Goal: Register for event/course

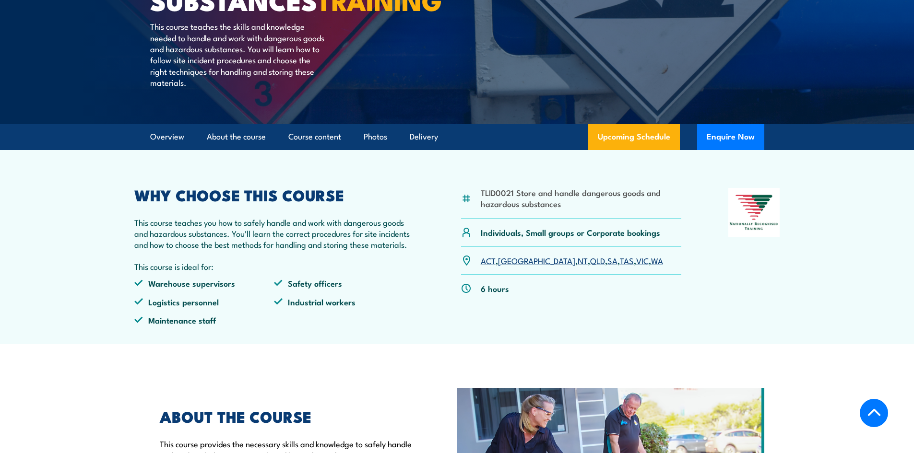
scroll to position [240, 0]
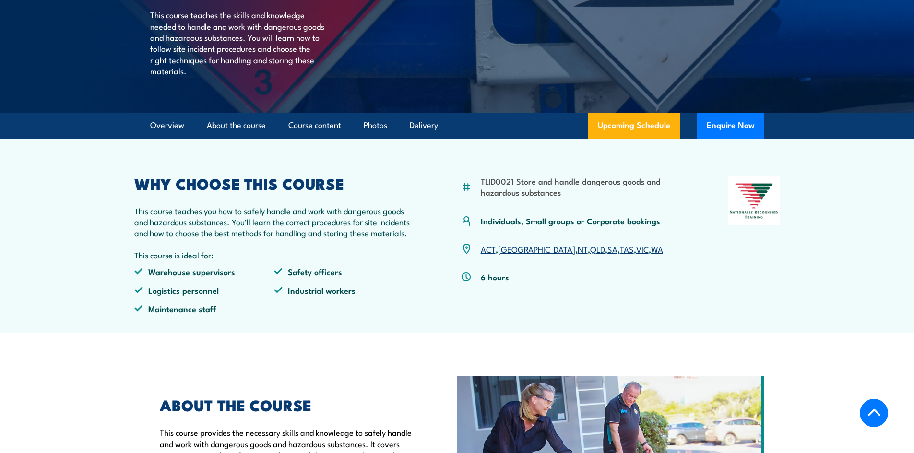
click at [651, 255] on link "WA" at bounding box center [657, 249] width 12 height 12
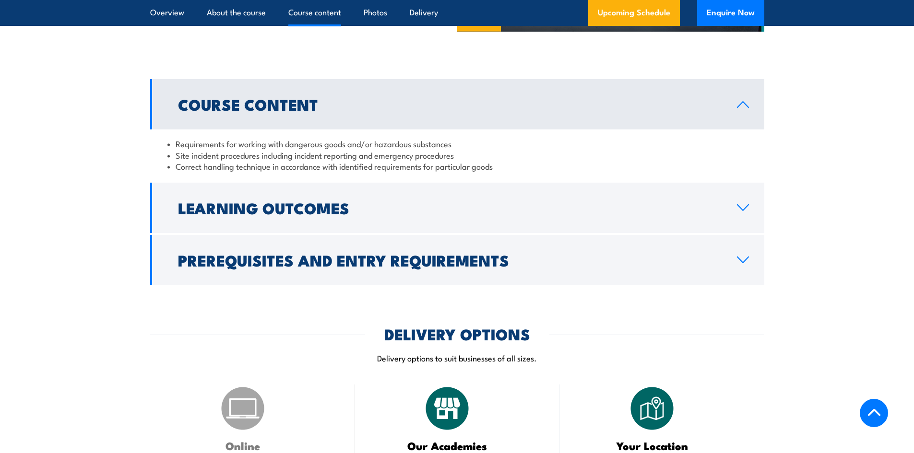
scroll to position [791, 0]
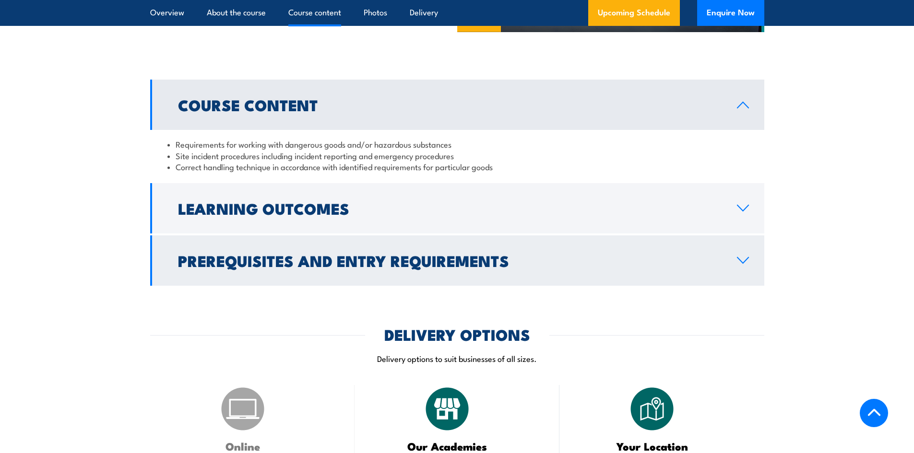
click at [471, 267] on h2 "Prerequisites and Entry Requirements" at bounding box center [450, 260] width 544 height 13
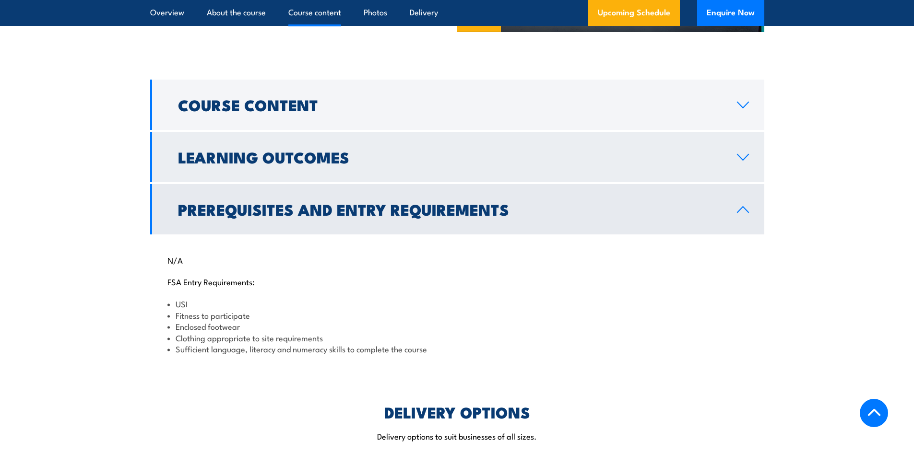
click at [353, 164] on h2 "Learning Outcomes" at bounding box center [450, 156] width 544 height 13
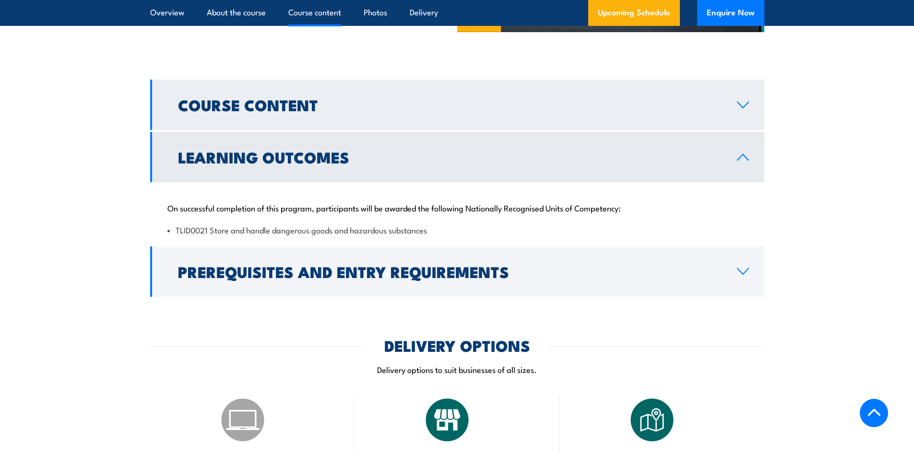
click at [365, 130] on link "Course Content" at bounding box center [457, 105] width 614 height 50
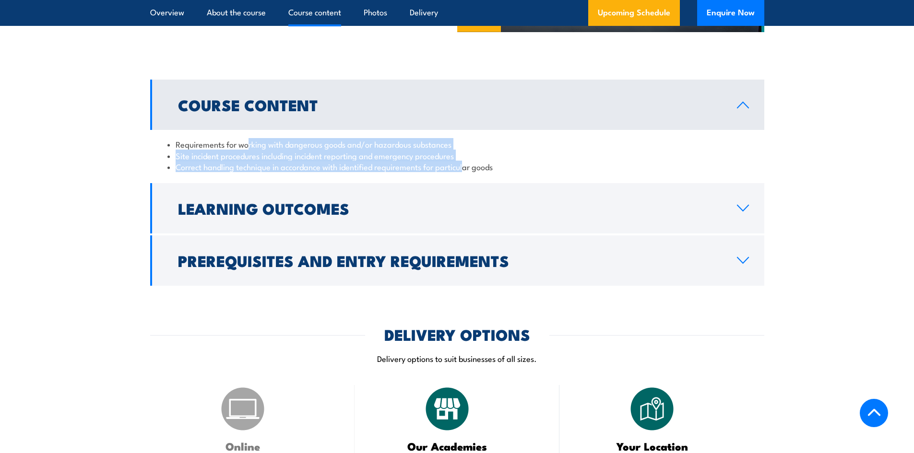
drag, startPoint x: 248, startPoint y: 168, endPoint x: 467, endPoint y: 193, distance: 220.7
click at [467, 172] on ul "Requirements for working with dangerous goods and/or hazardous substances Site …" at bounding box center [457, 156] width 580 height 34
click at [381, 172] on li "Correct handling technique in accordance with identified requirements for parti…" at bounding box center [457, 166] width 580 height 11
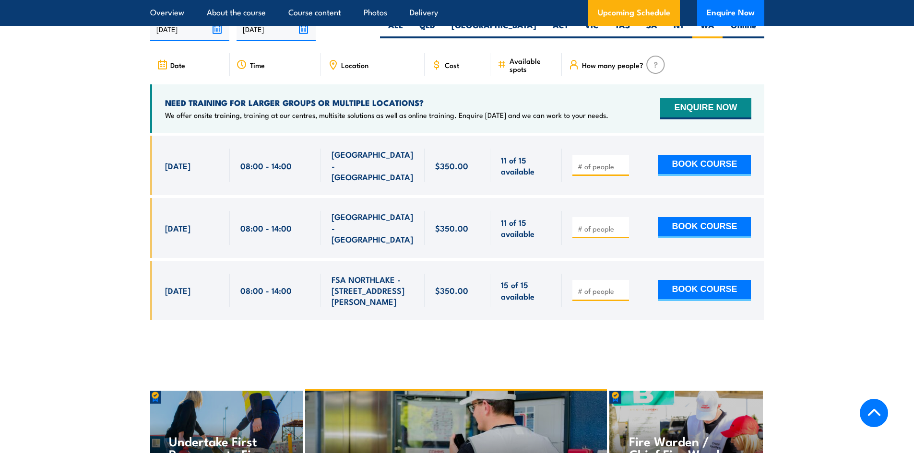
scroll to position [1439, 0]
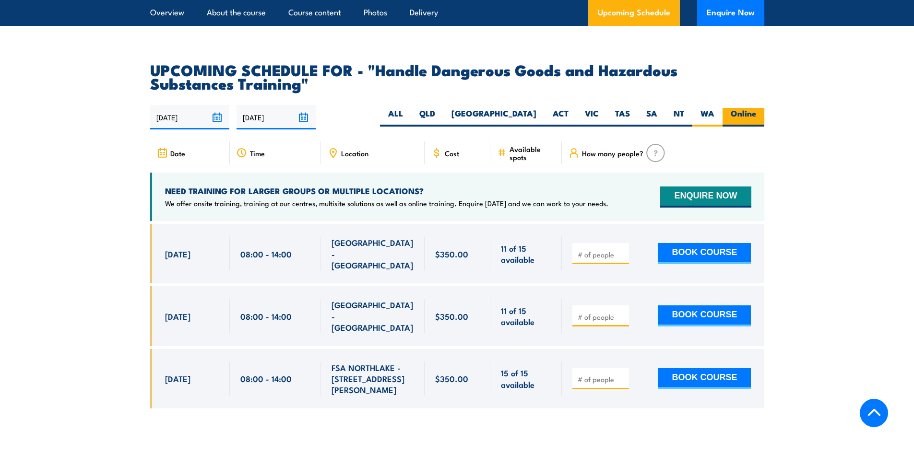
click at [743, 126] on label "Online" at bounding box center [743, 117] width 42 height 19
click at [756, 114] on input "Online" at bounding box center [759, 111] width 6 height 6
radio input "true"
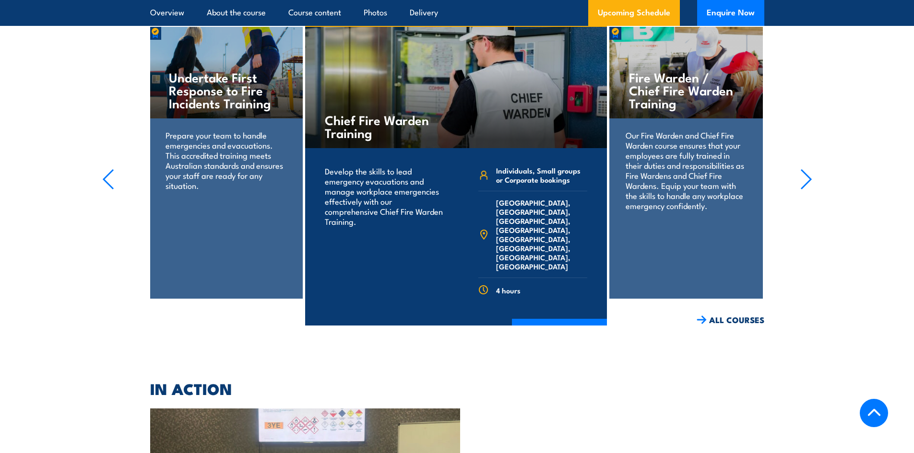
scroll to position [1750, 0]
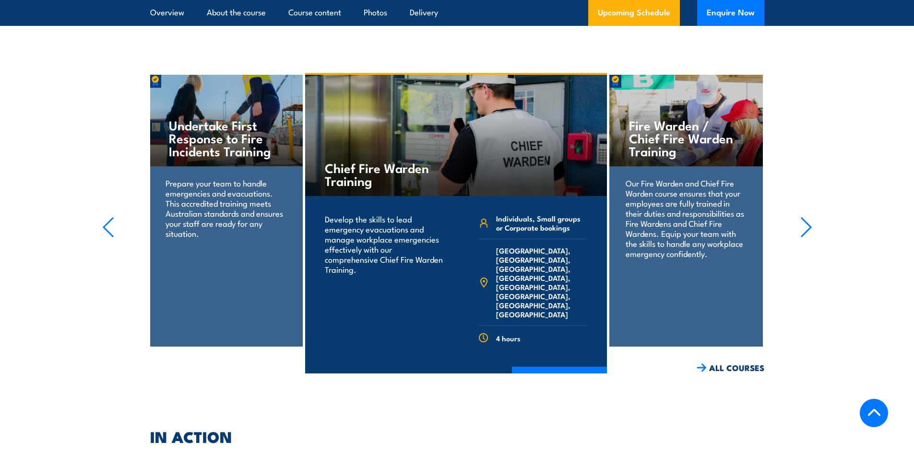
click at [665, 246] on p "Our Fire Warden and Chief Fire Warden course ensures that your employees are fu…" at bounding box center [686, 218] width 120 height 81
click at [562, 372] on link "COURSE DETAILS" at bounding box center [559, 379] width 95 height 25
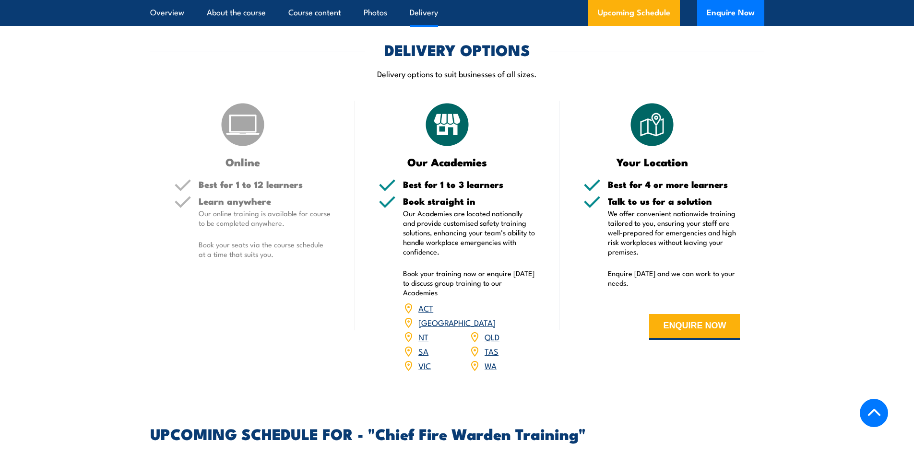
scroll to position [1295, 0]
